Goal: Information Seeking & Learning: Learn about a topic

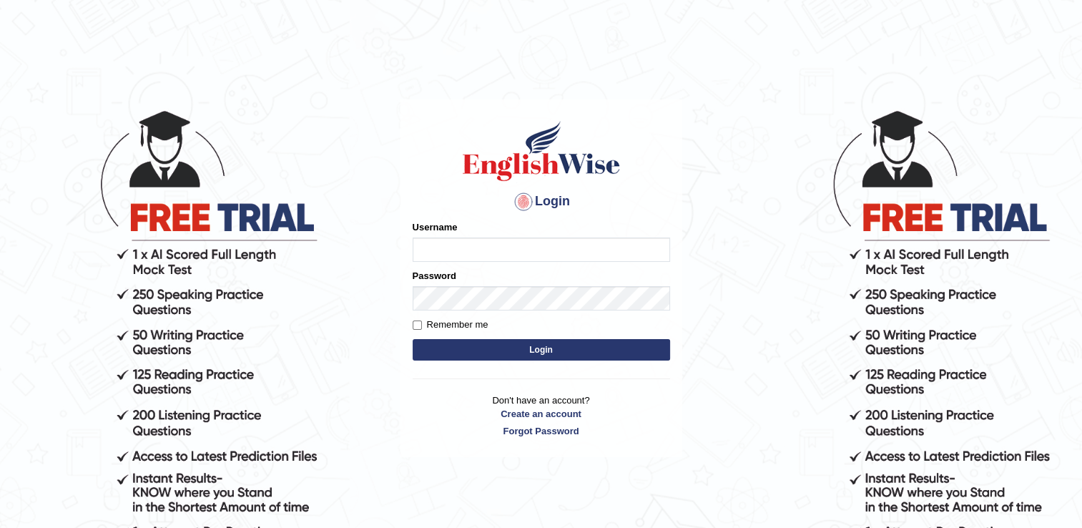
type input "RomulojrNepangue"
click at [529, 251] on input "RomulojrNepangue" at bounding box center [540, 249] width 257 height 24
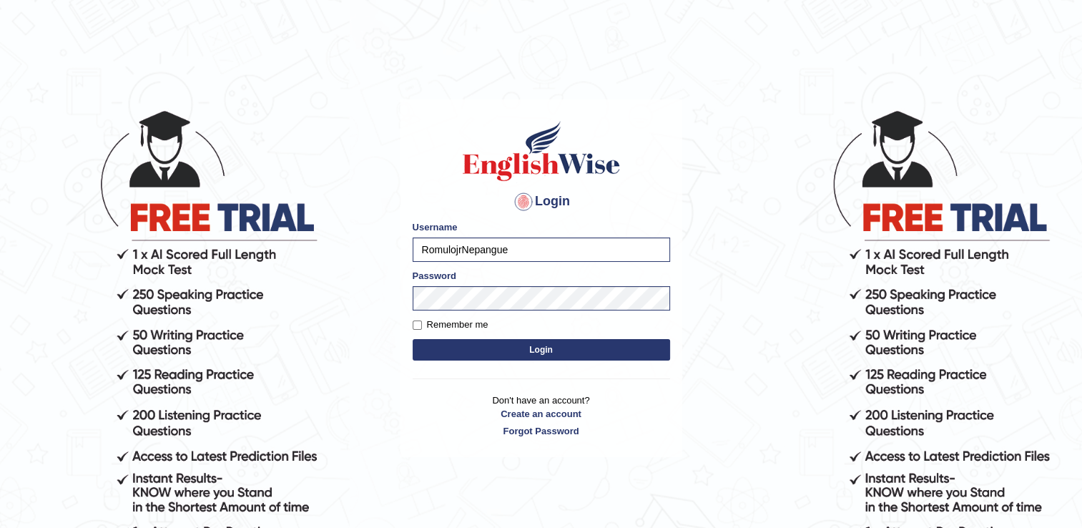
click at [429, 382] on div "Login Please fix the following errors: Username RomulojrNepangue Password Remem…" at bounding box center [541, 278] width 282 height 358
click at [498, 350] on button "Login" at bounding box center [540, 349] width 257 height 21
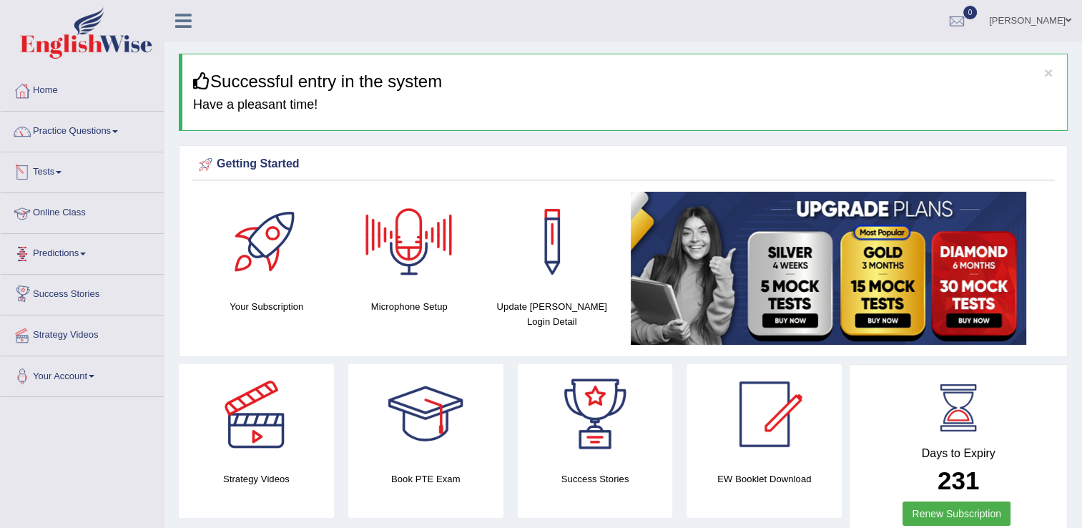
click at [71, 215] on link "Online Class" at bounding box center [82, 211] width 163 height 36
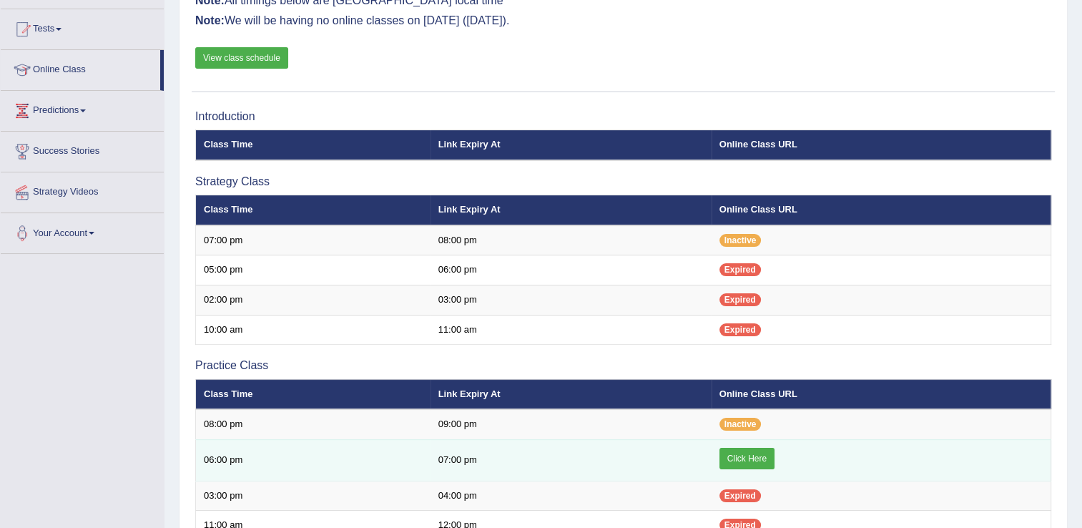
click at [755, 450] on link "Click Here" at bounding box center [746, 458] width 55 height 21
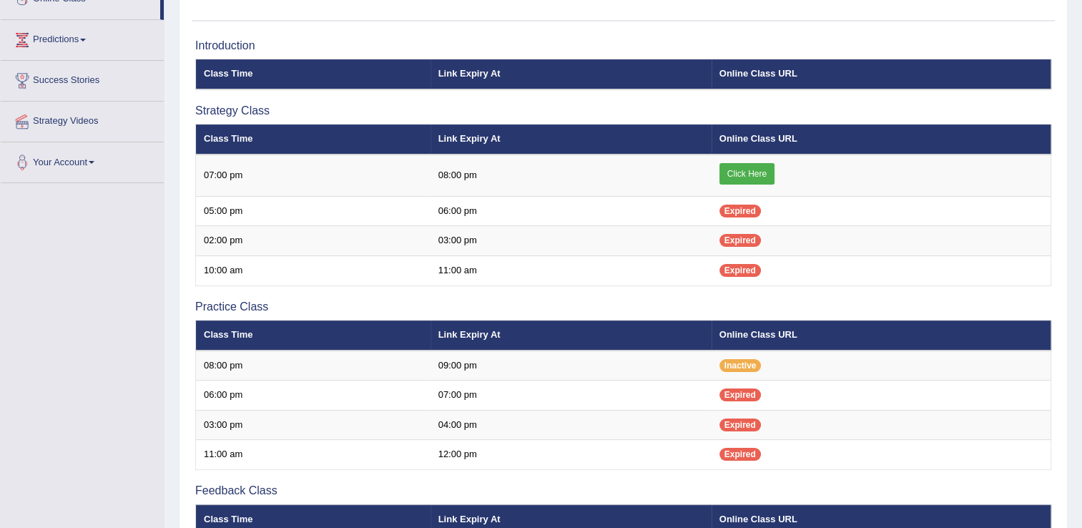
scroll to position [214, 0]
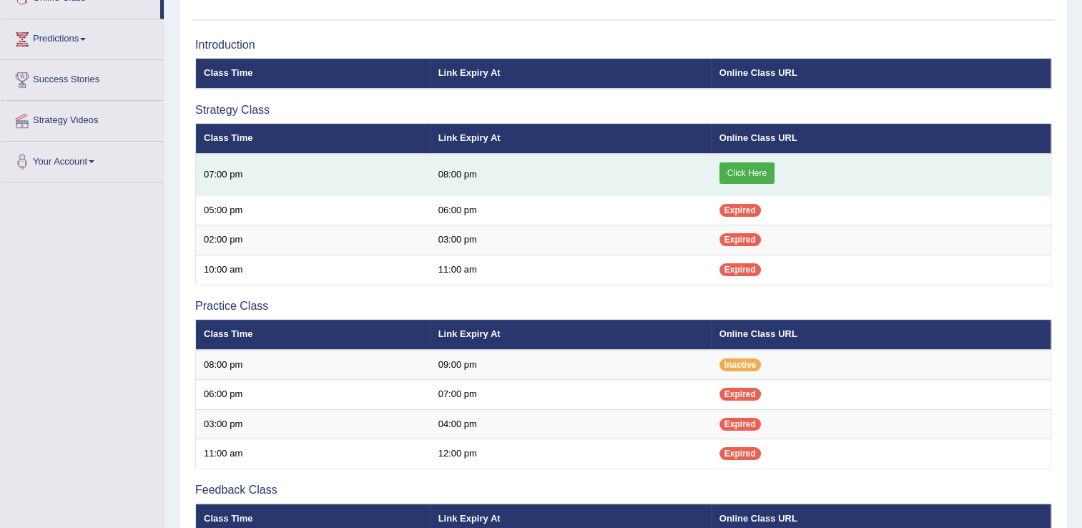
click at [761, 168] on link "Click Here" at bounding box center [746, 172] width 55 height 21
